Goal: Find specific page/section: Find specific page/section

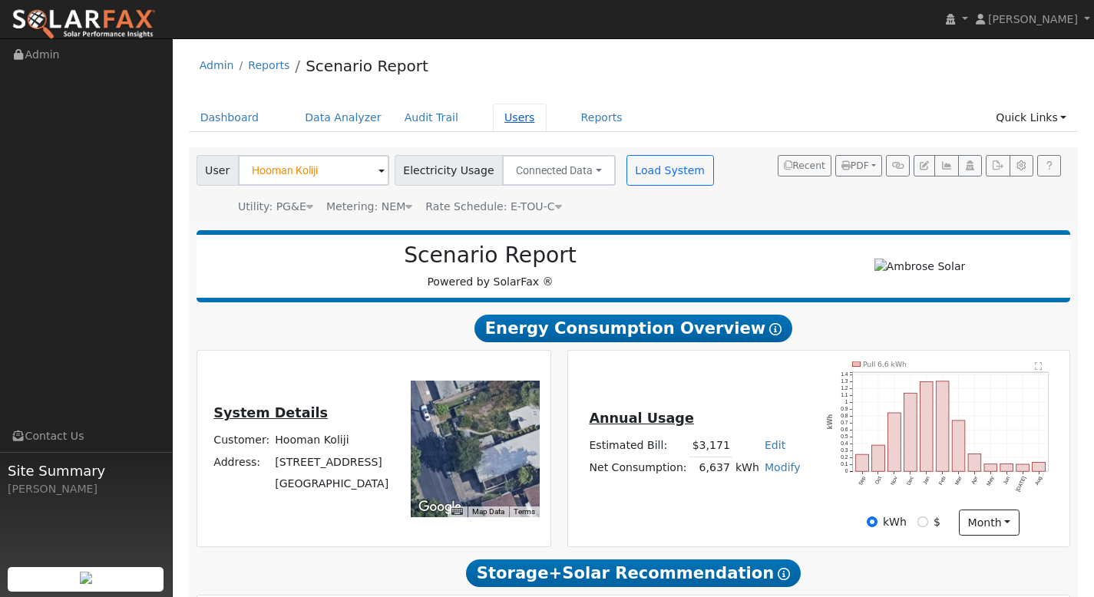
click at [506, 119] on link "Users" at bounding box center [520, 118] width 54 height 28
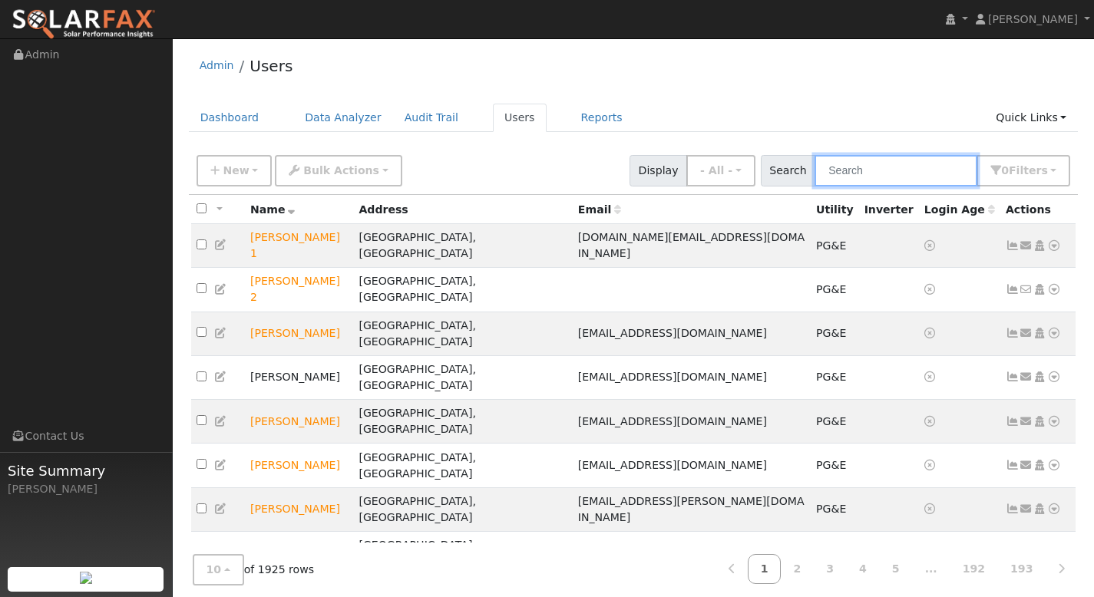
click at [857, 171] on input "text" at bounding box center [895, 170] width 163 height 31
paste input "[PERSON_NAME]"
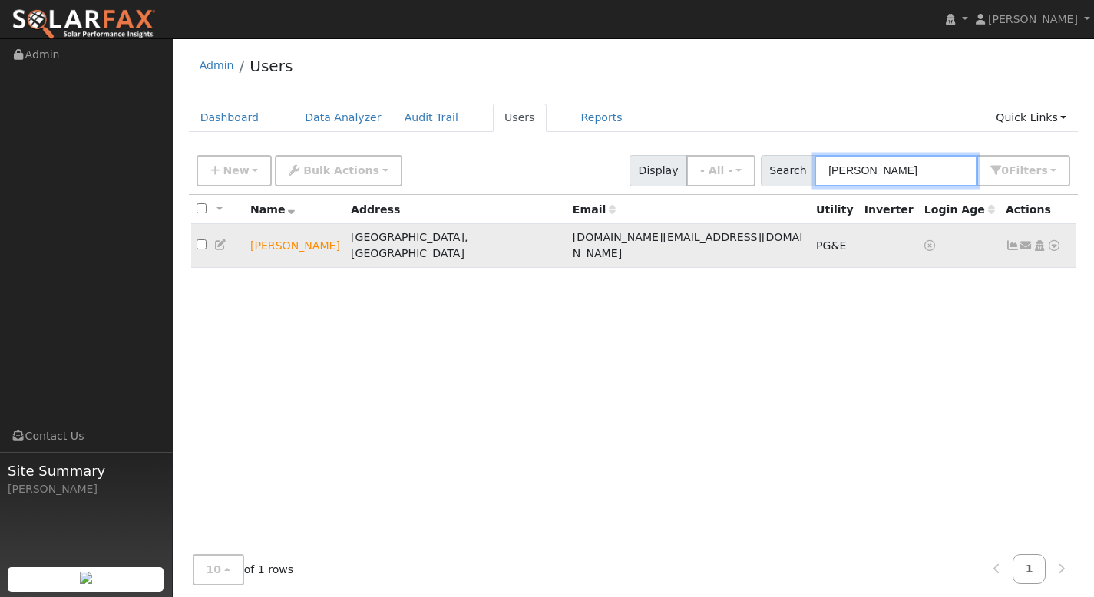
type input "[PERSON_NAME]"
click at [1053, 240] on icon at bounding box center [1054, 245] width 14 height 11
